Goal: Information Seeking & Learning: Find specific fact

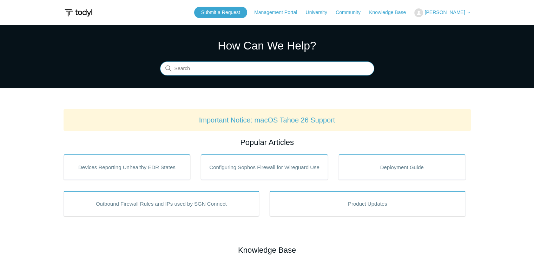
click at [207, 71] on input "Search" at bounding box center [267, 69] width 214 height 14
type input "SASE"
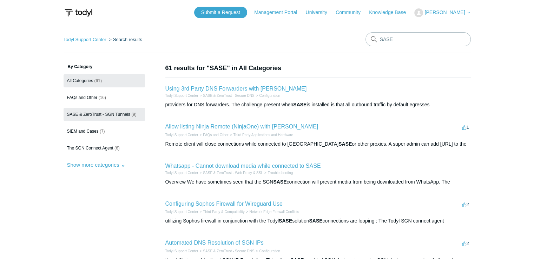
click at [100, 112] on span "SASE & ZeroTrust - SGN Tunnels" at bounding box center [98, 114] width 63 height 5
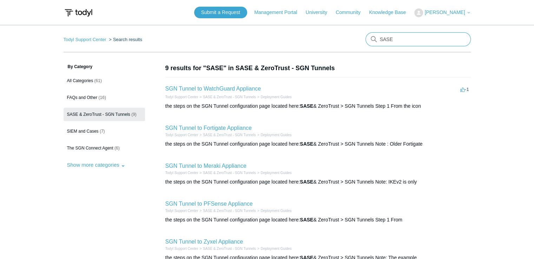
click at [412, 41] on input "SASE" at bounding box center [418, 39] width 105 height 14
click at [89, 83] on link "All Categories (61)" at bounding box center [104, 80] width 81 height 13
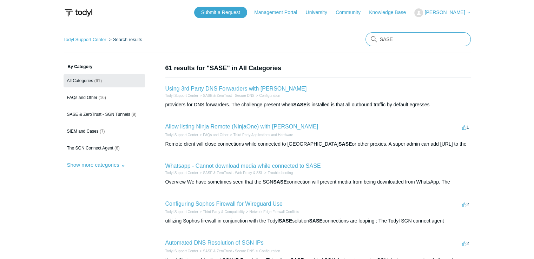
click at [407, 42] on input "SASE" at bounding box center [418, 39] width 105 height 14
type input "SASE IP"
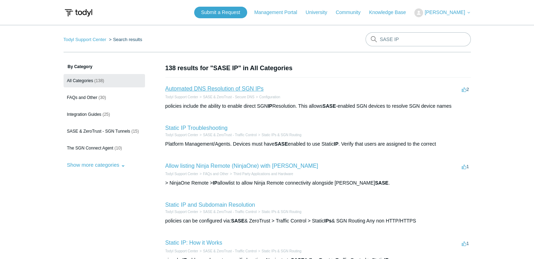
click at [235, 90] on link "Automated DNS Resolution of SGN IPs" at bounding box center [214, 89] width 98 height 6
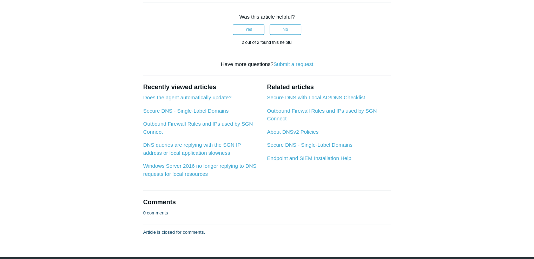
scroll to position [515, 0]
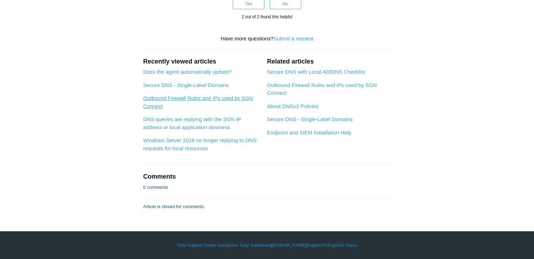
click at [162, 100] on link "Outbound Firewall Rules and IPs used by SGN Connect" at bounding box center [198, 102] width 110 height 14
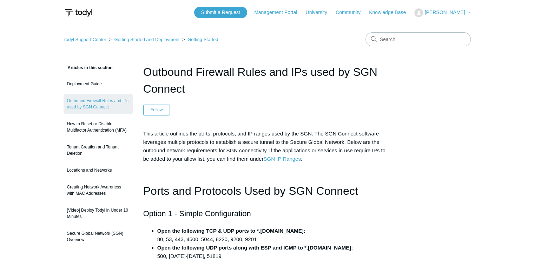
click at [377, 160] on p "This article outlines the ports, protocols, and IP ranges used by the SGN. The …" at bounding box center [267, 147] width 248 height 34
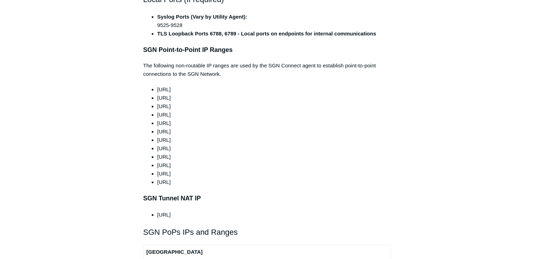
scroll to position [630, 0]
